Goal: Information Seeking & Learning: Learn about a topic

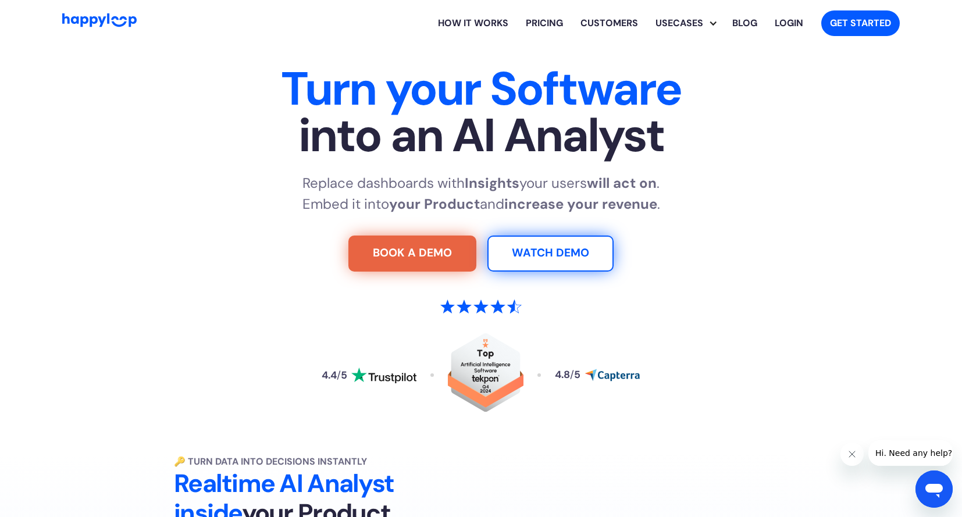
click at [561, 29] on link "Pricing" at bounding box center [544, 23] width 55 height 37
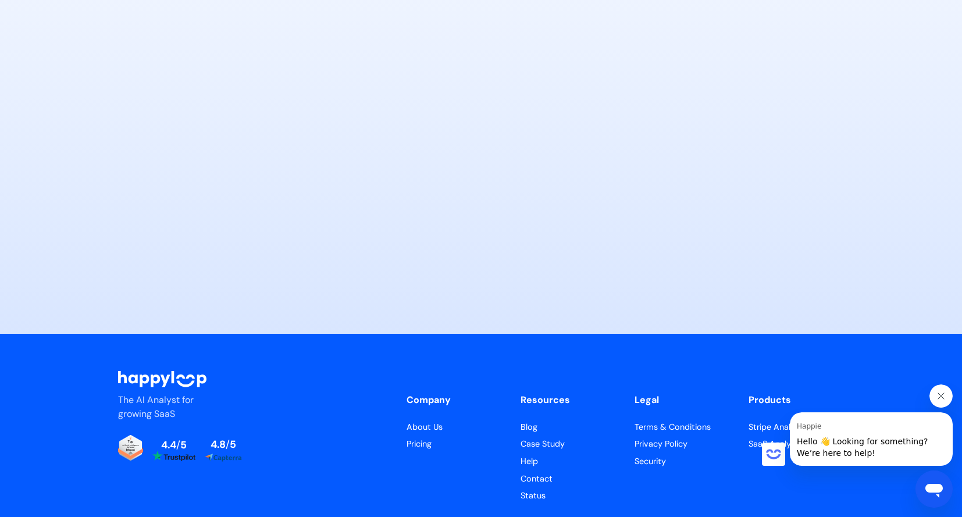
scroll to position [5713, 0]
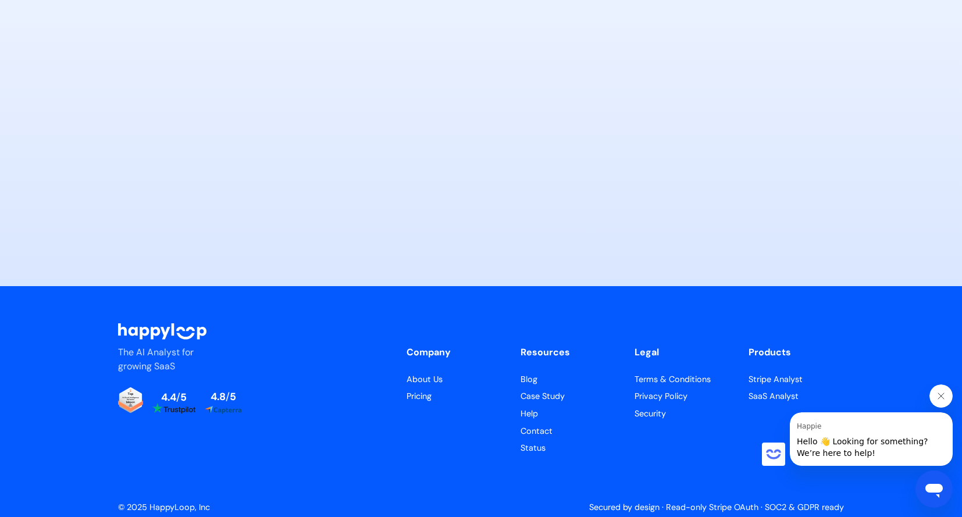
click at [639, 408] on link "Security" at bounding box center [682, 414] width 95 height 13
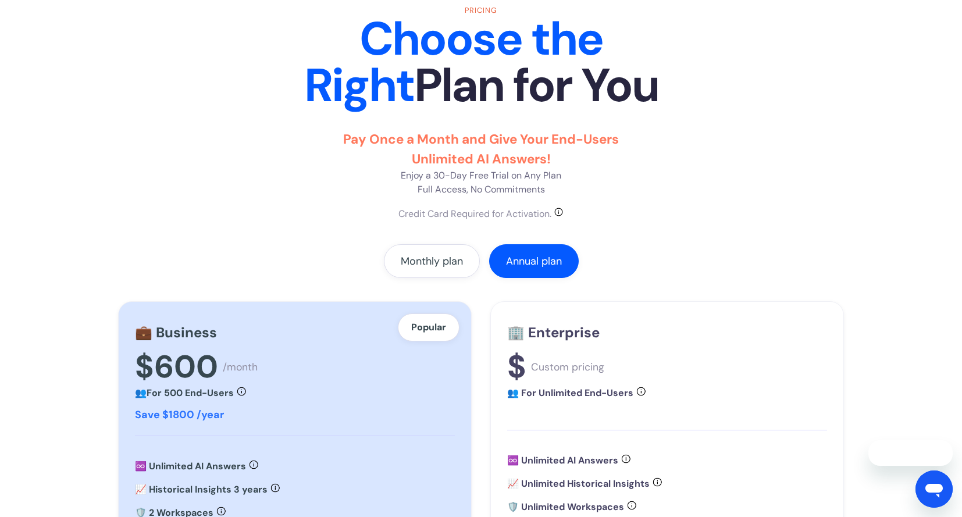
scroll to position [85, 0]
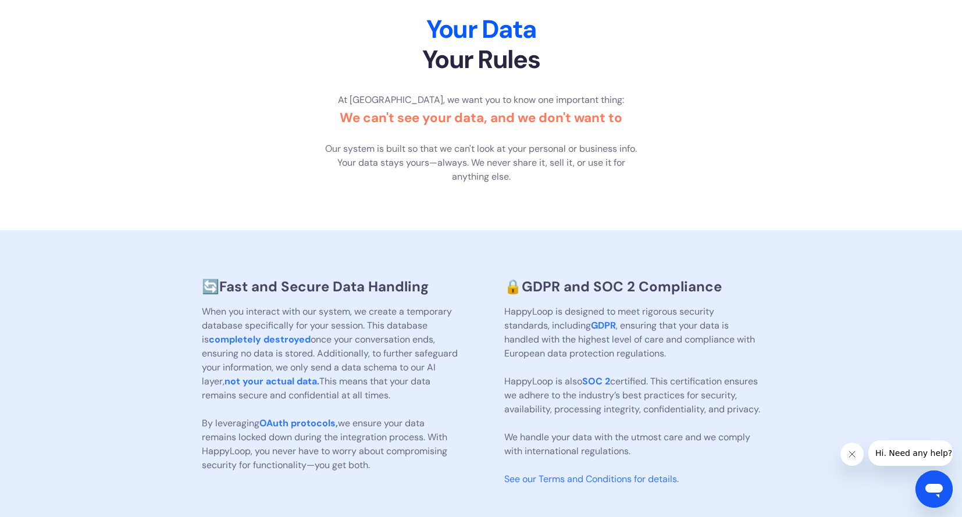
scroll to position [92, 0]
